Goal: Find specific page/section: Find specific page/section

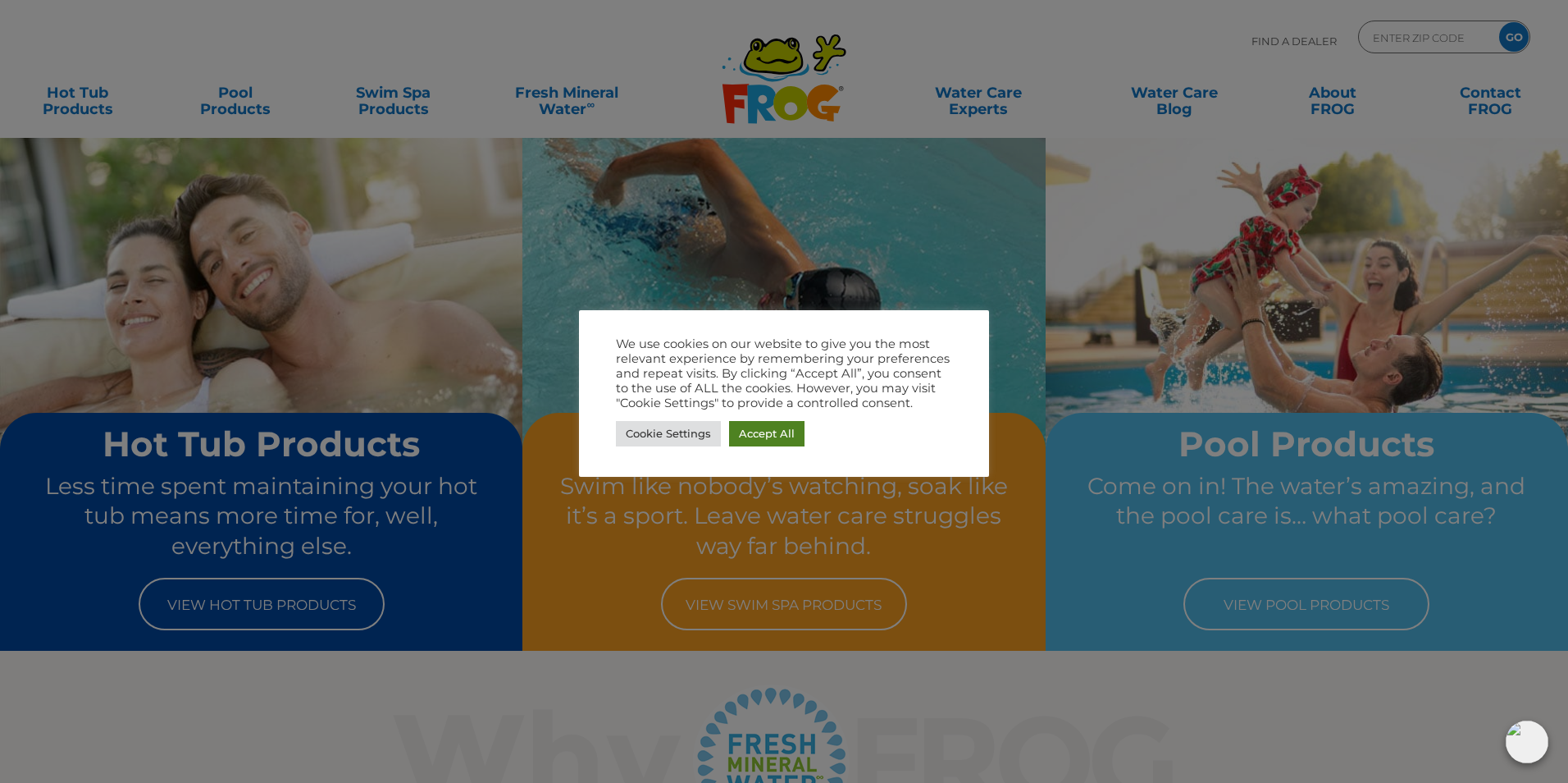
click at [757, 428] on link "Accept All" at bounding box center [767, 433] width 76 height 26
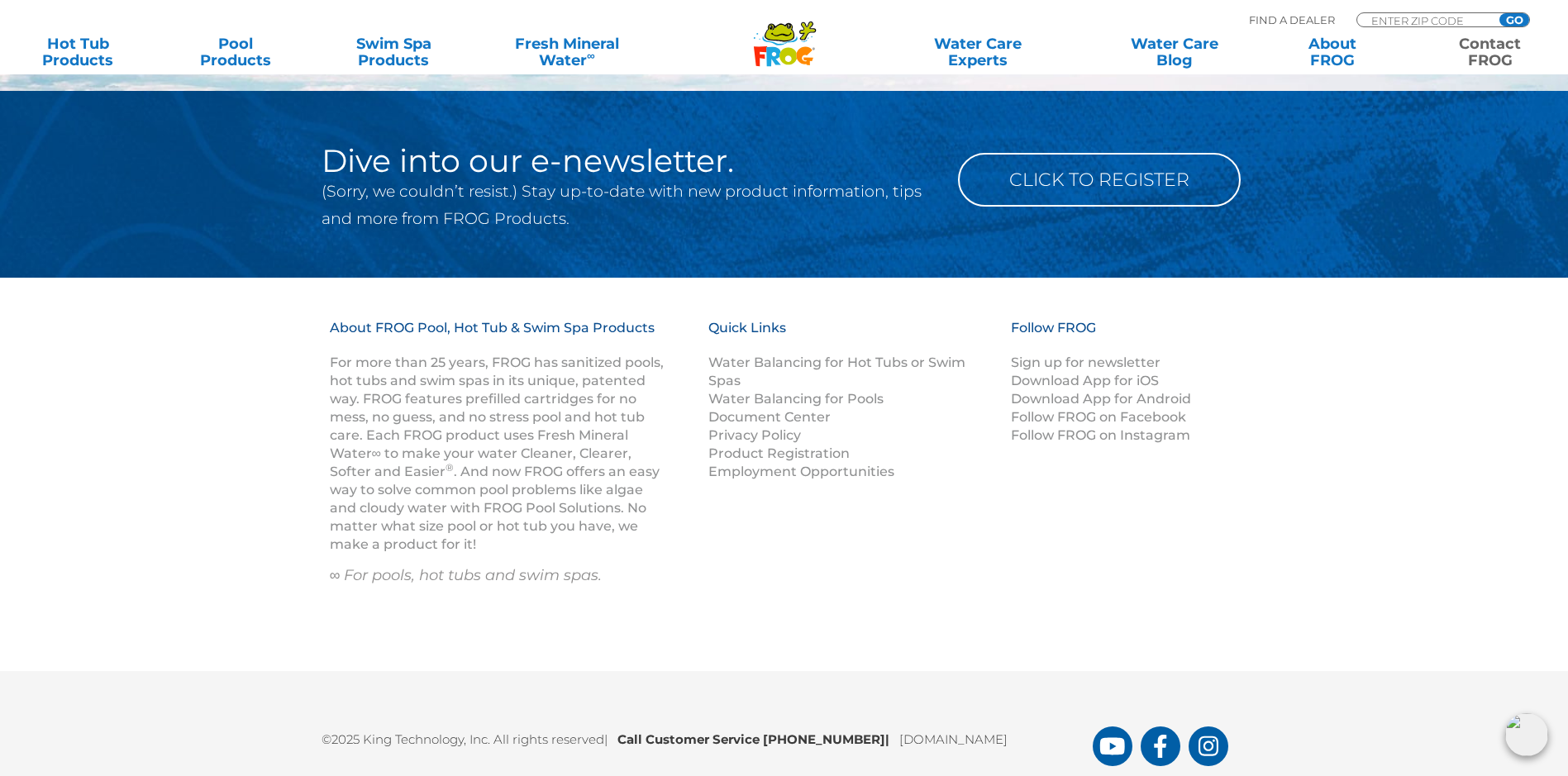
scroll to position [2107, 0]
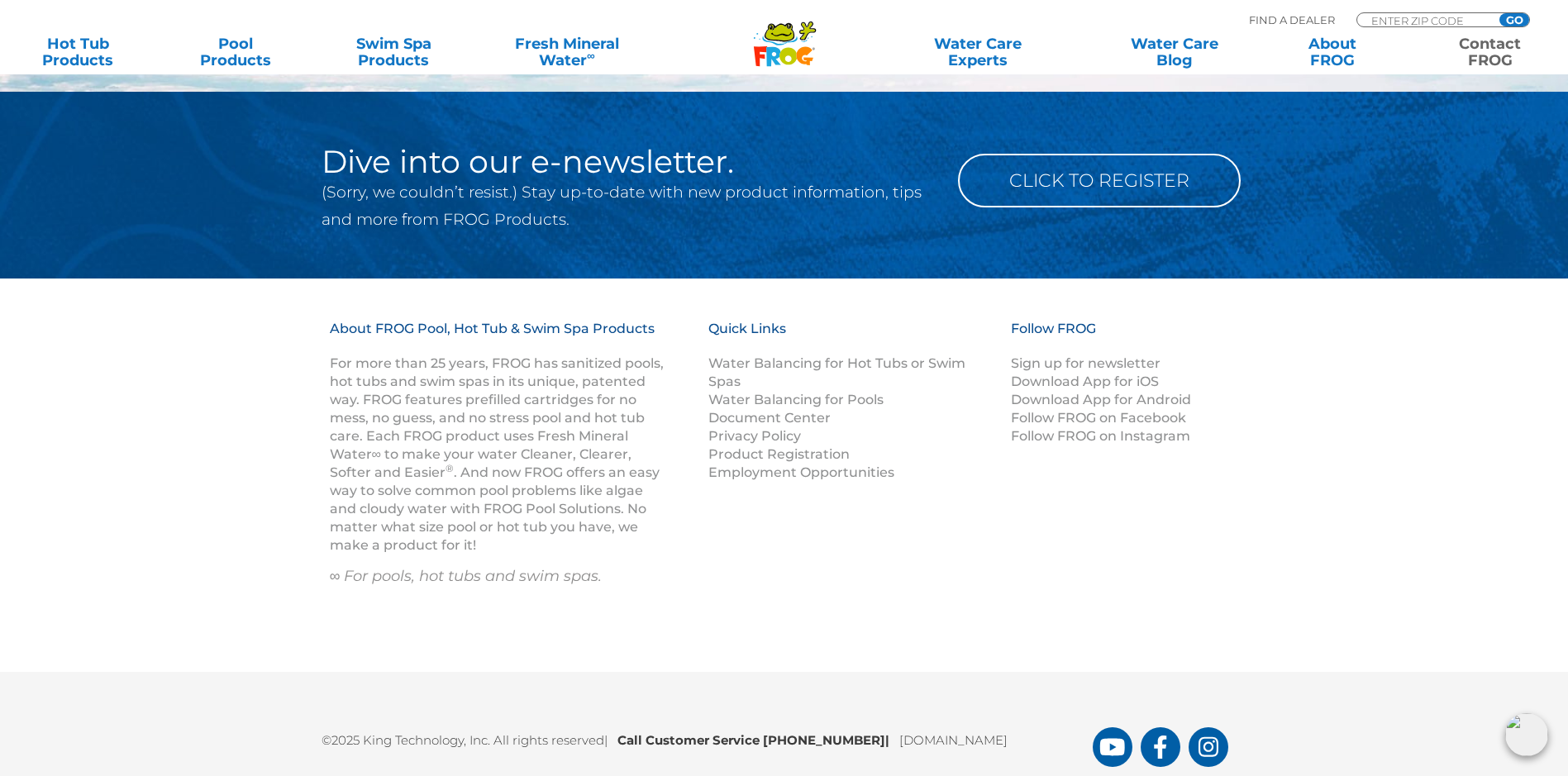
click at [1486, 43] on link "Contact FROG" at bounding box center [1490, 52] width 124 height 33
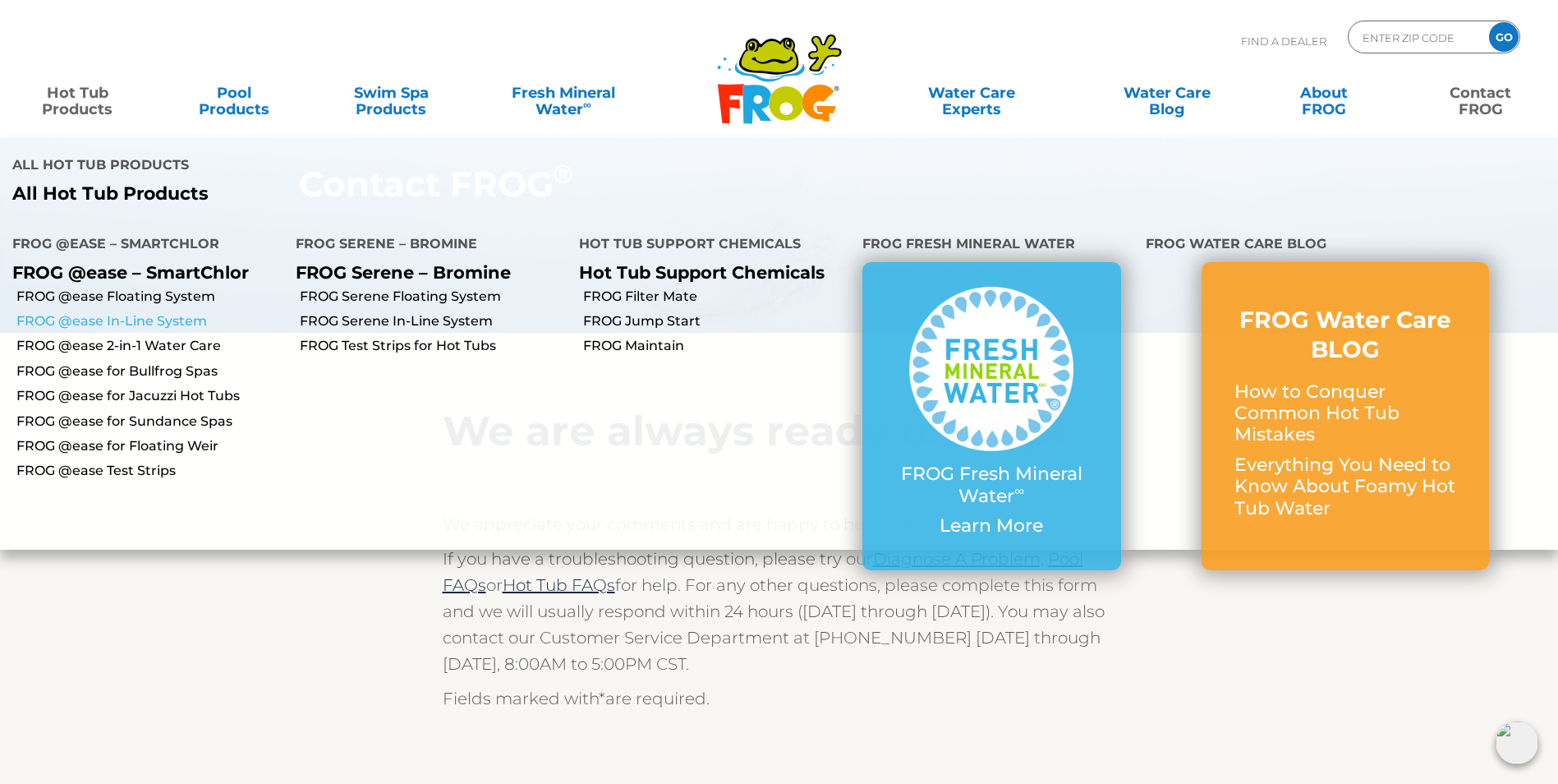
click at [67, 321] on link "FROG @ease In-Line System" at bounding box center [150, 321] width 267 height 18
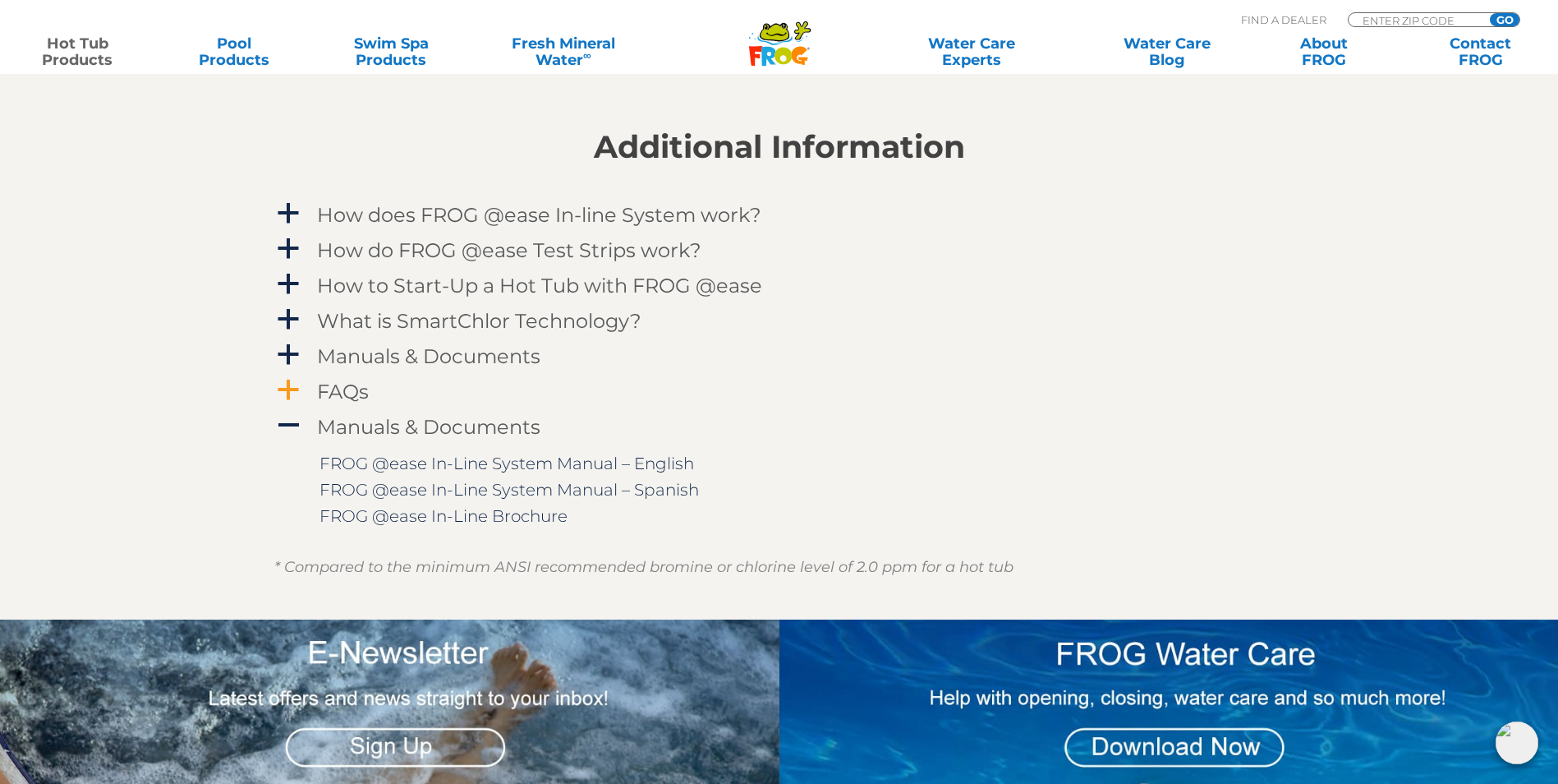
scroll to position [1637, 0]
